Goal: Transaction & Acquisition: Purchase product/service

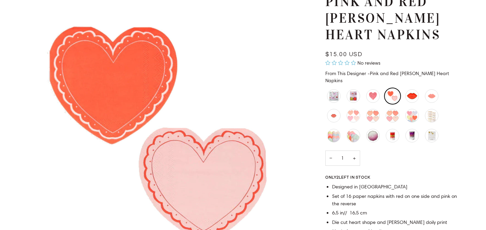
scroll to position [69, 0]
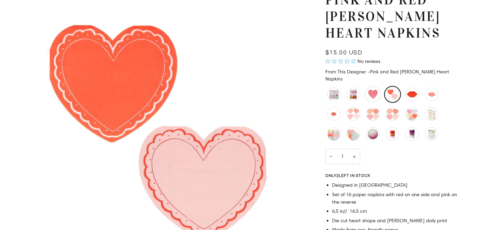
click at [375, 86] on div "Love Valentine Heart Napkins" at bounding box center [373, 94] width 16 height 16
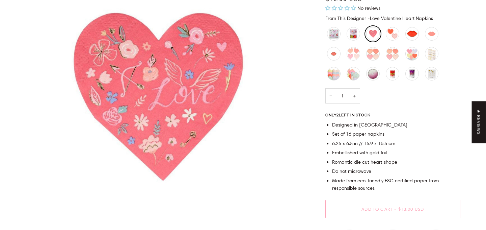
scroll to position [103, 0]
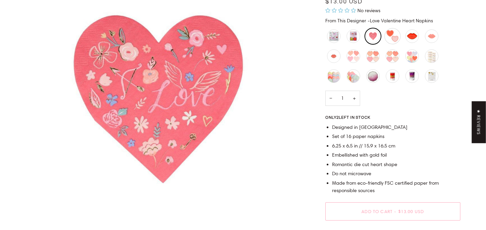
click at [396, 38] on div "Pink and Red Lacy Heart Napkins" at bounding box center [393, 36] width 16 height 16
